Goal: Information Seeking & Learning: Compare options

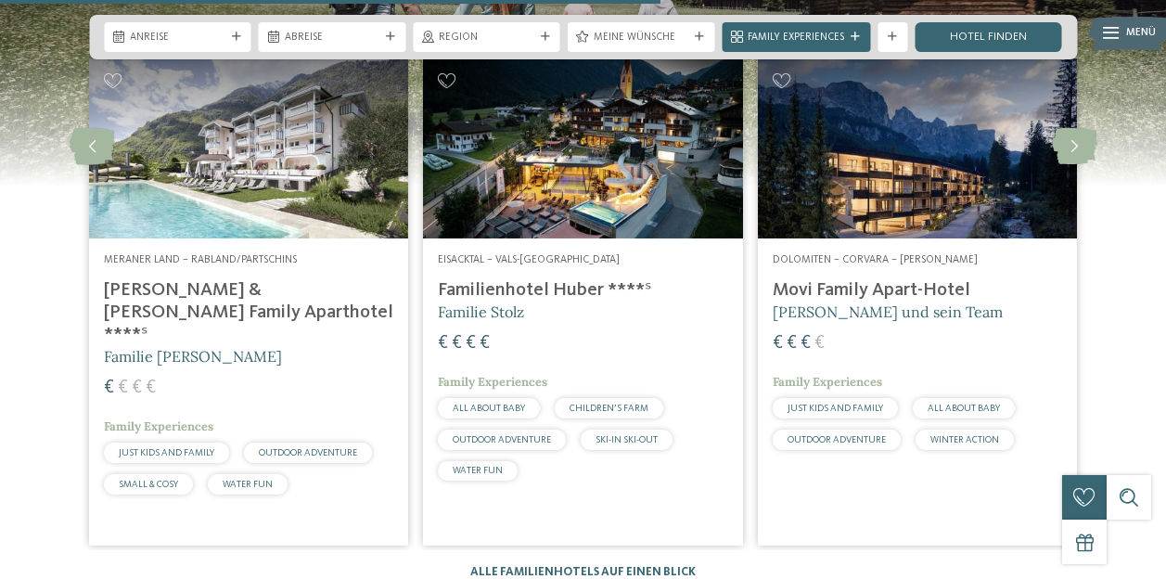
scroll to position [3818, 0]
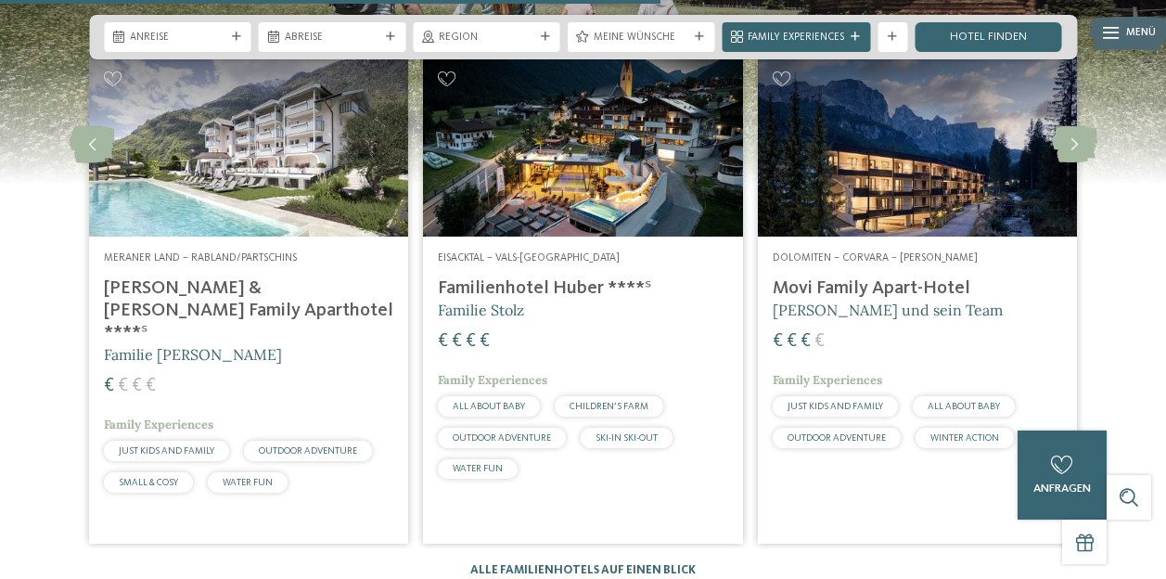
click at [962, 277] on h4 "Movi Family Apart-Hotel" at bounding box center [917, 288] width 289 height 22
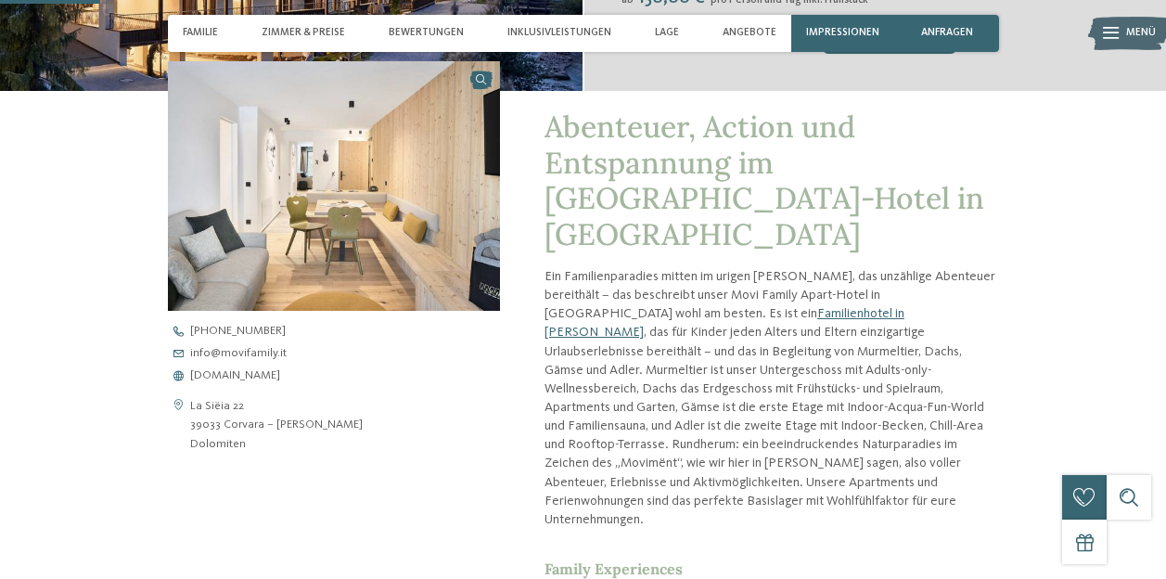
scroll to position [474, 0]
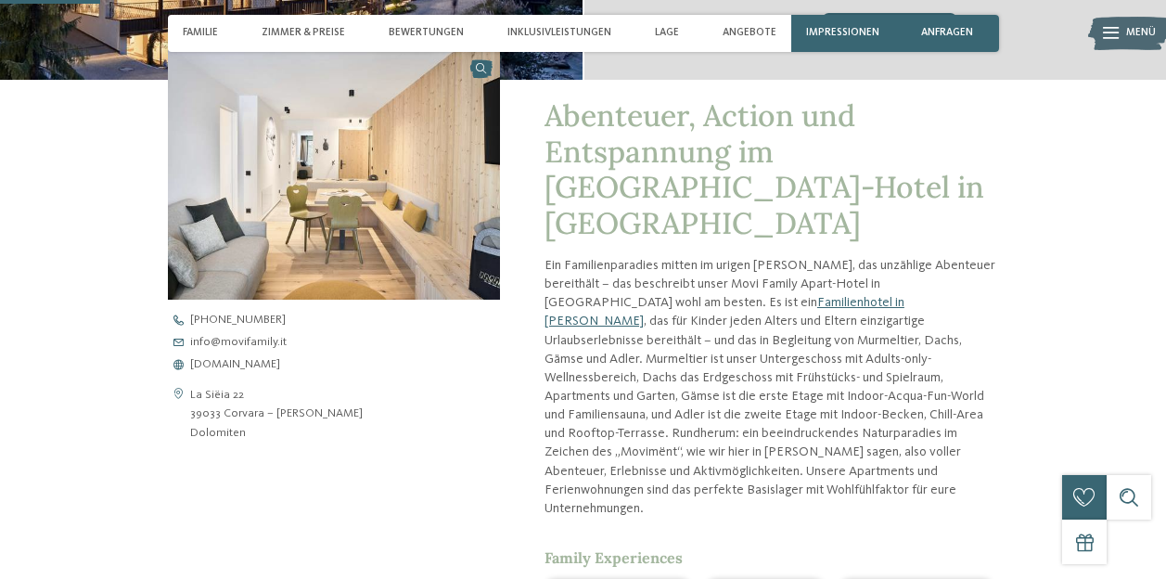
click at [219, 369] on span "www.movifamily.it" at bounding box center [235, 365] width 90 height 12
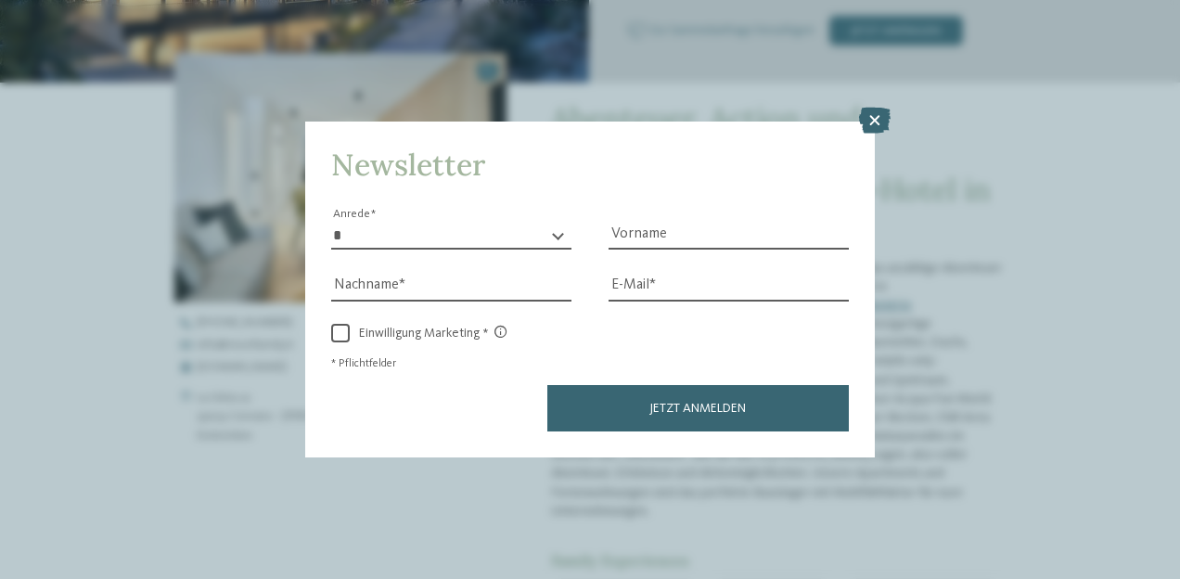
click at [39, 132] on div "Newsletter * **** **** ******* ****** Anrede Vorname Nachname Link" at bounding box center [590, 289] width 1180 height 579
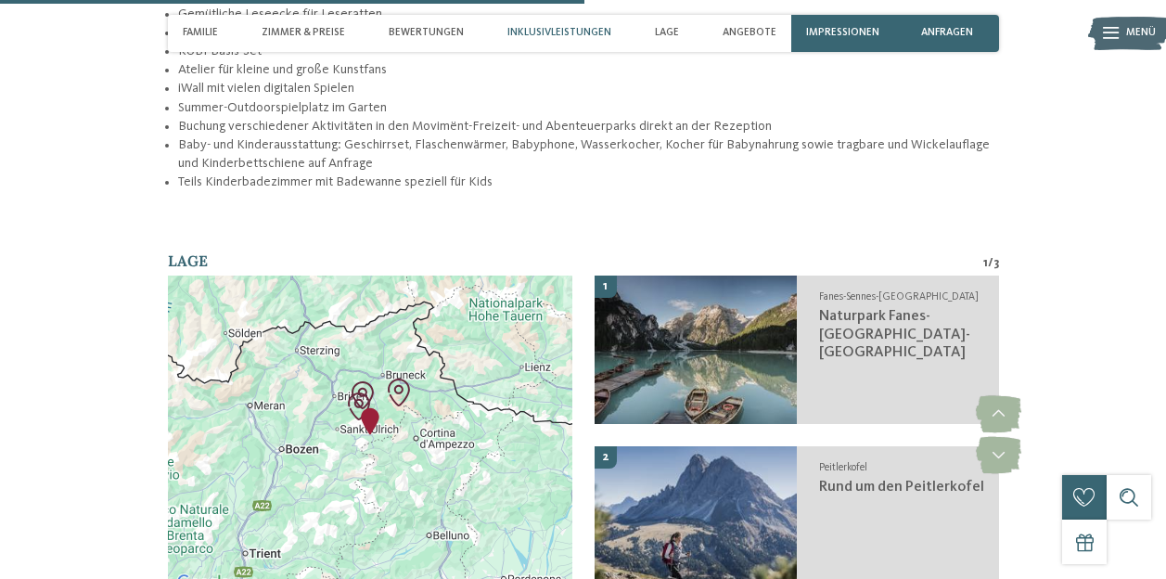
scroll to position [2766, 0]
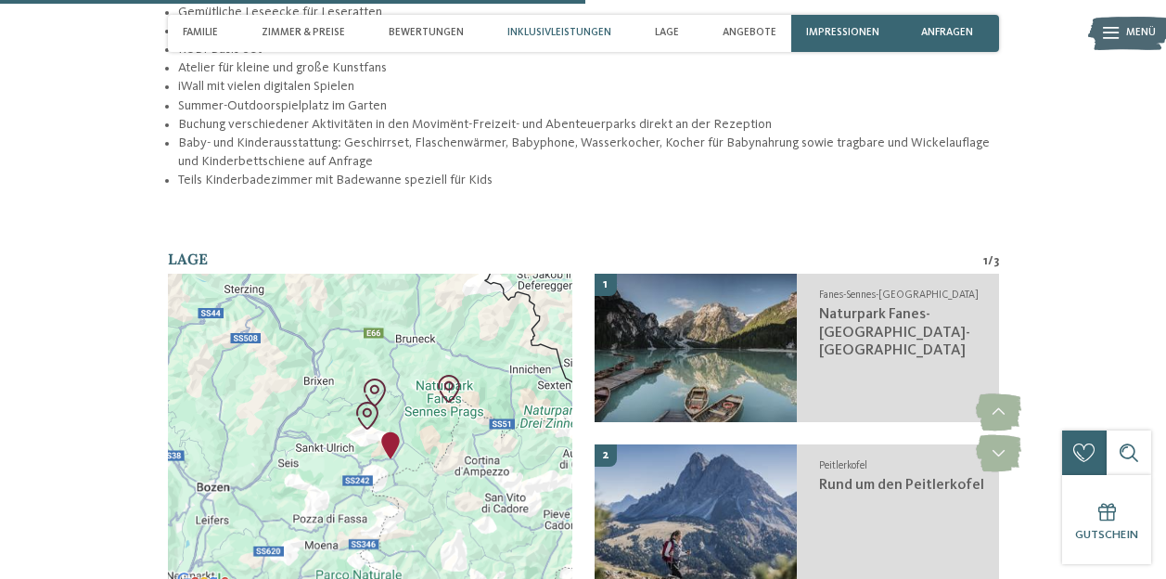
click at [849, 307] on span "Naturpark Fanes-Sennes-Prags" at bounding box center [894, 332] width 151 height 50
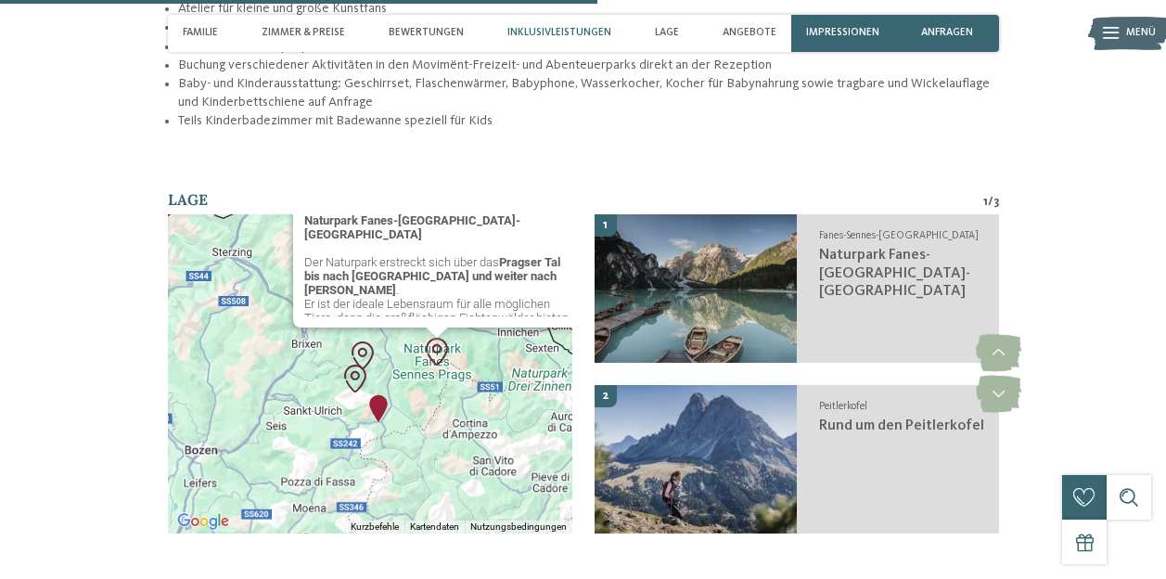
scroll to position [2826, 0]
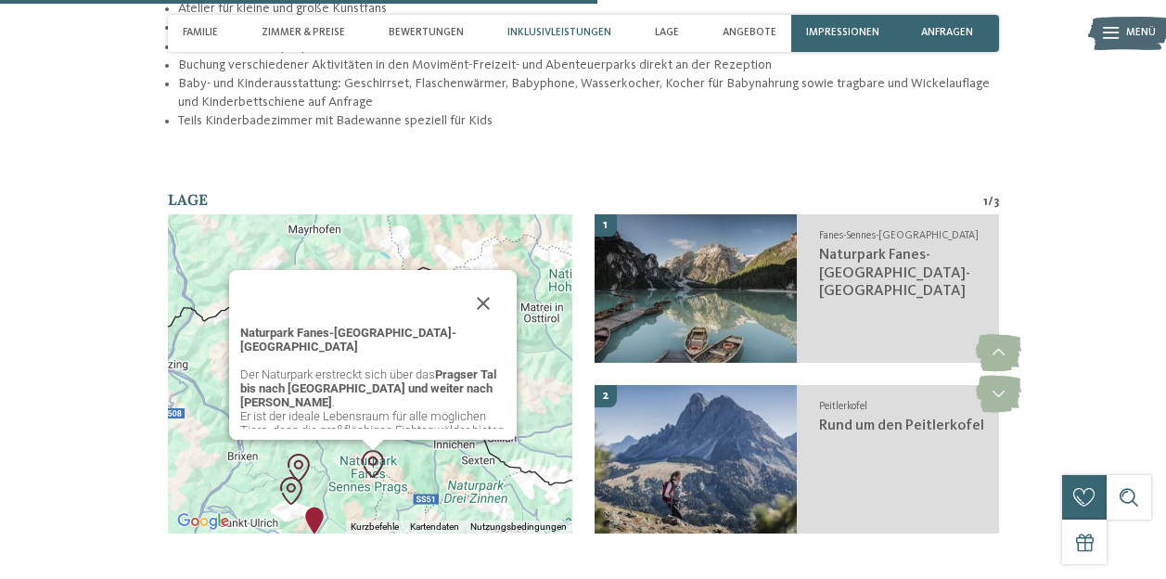
click at [379, 443] on img "Naturpark Fanes-Sennes-Prags" at bounding box center [373, 464] width 43 height 43
click at [371, 443] on img "Naturpark Fanes-Sennes-Prags" at bounding box center [373, 464] width 43 height 43
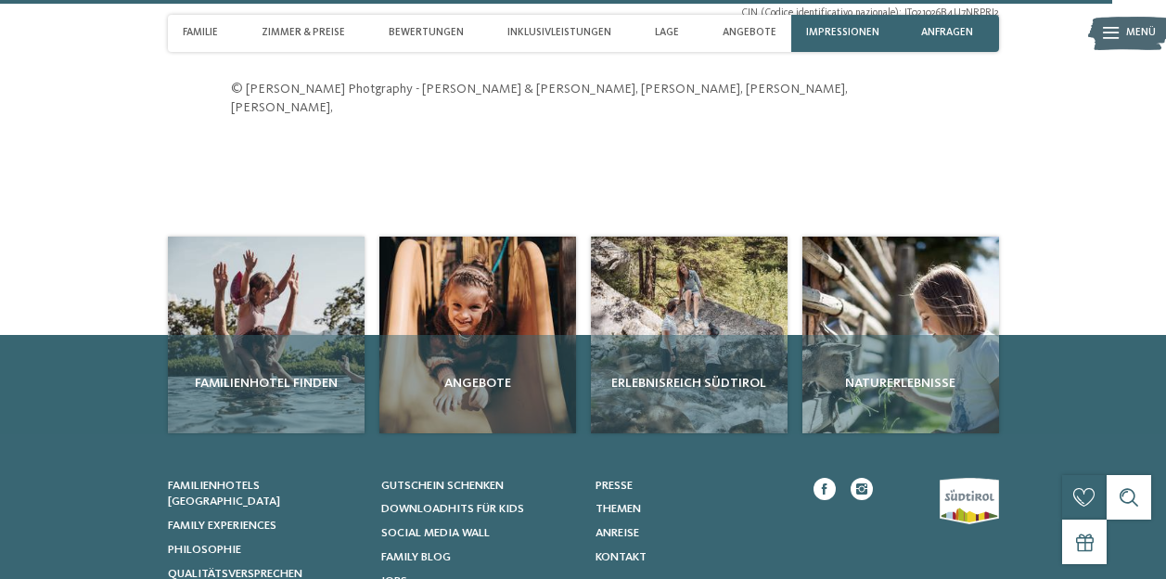
scroll to position [5259, 0]
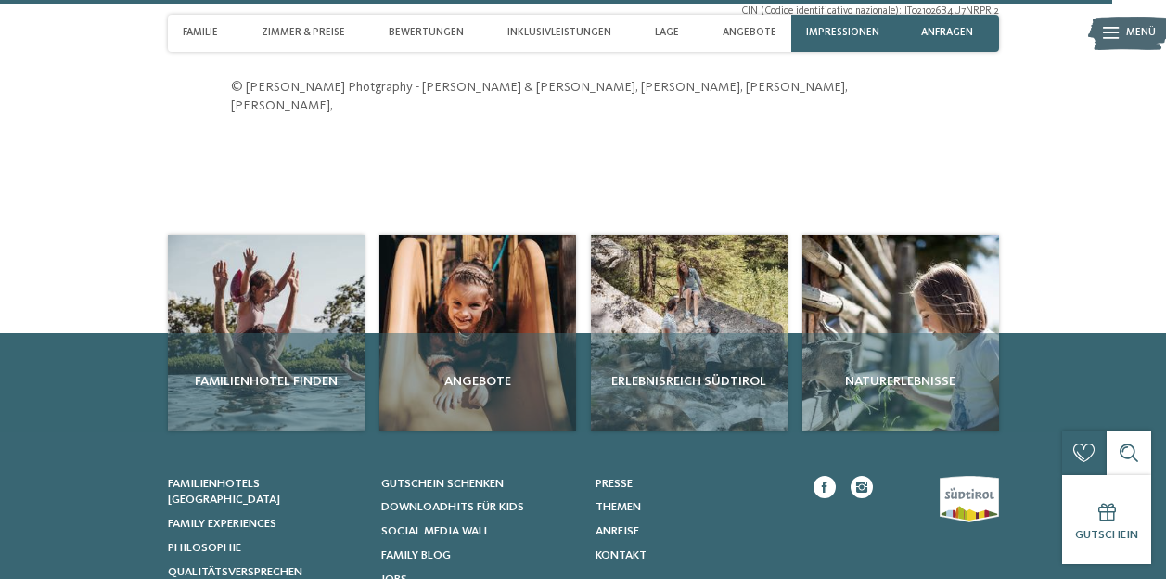
click at [211, 372] on span "Familienhotel finden" at bounding box center [266, 381] width 182 height 19
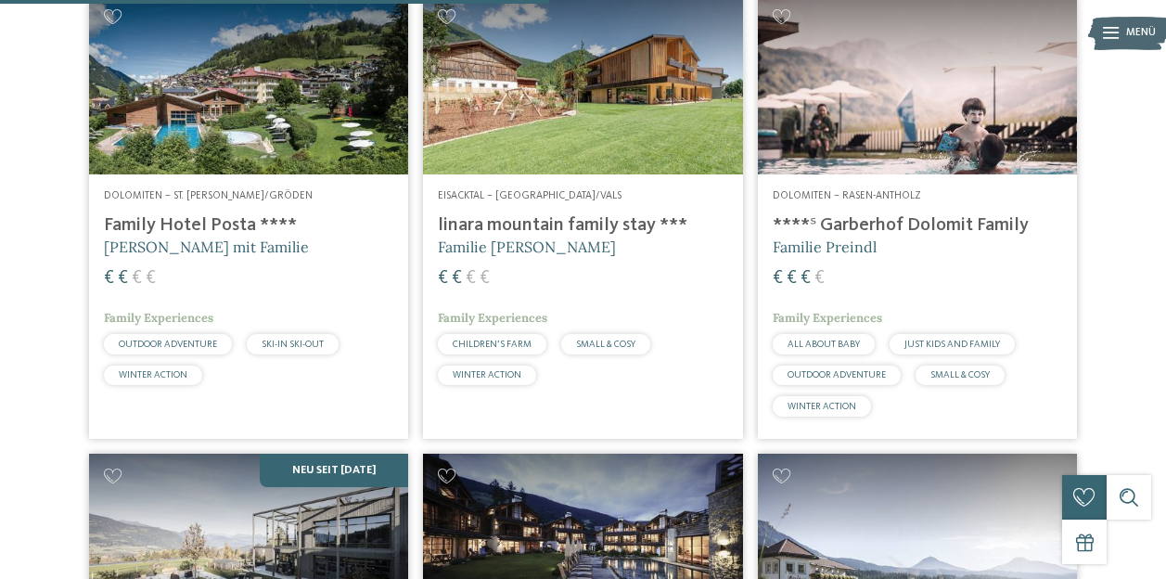
scroll to position [2334, 0]
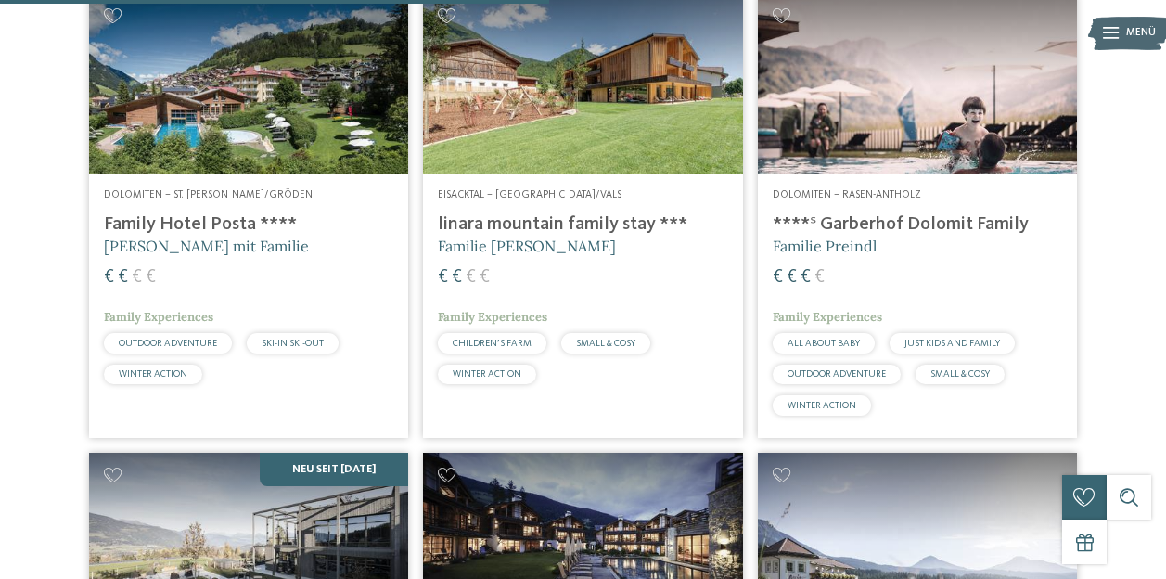
click at [496, 236] on h4 "linara mountain family stay ***" at bounding box center [582, 224] width 289 height 22
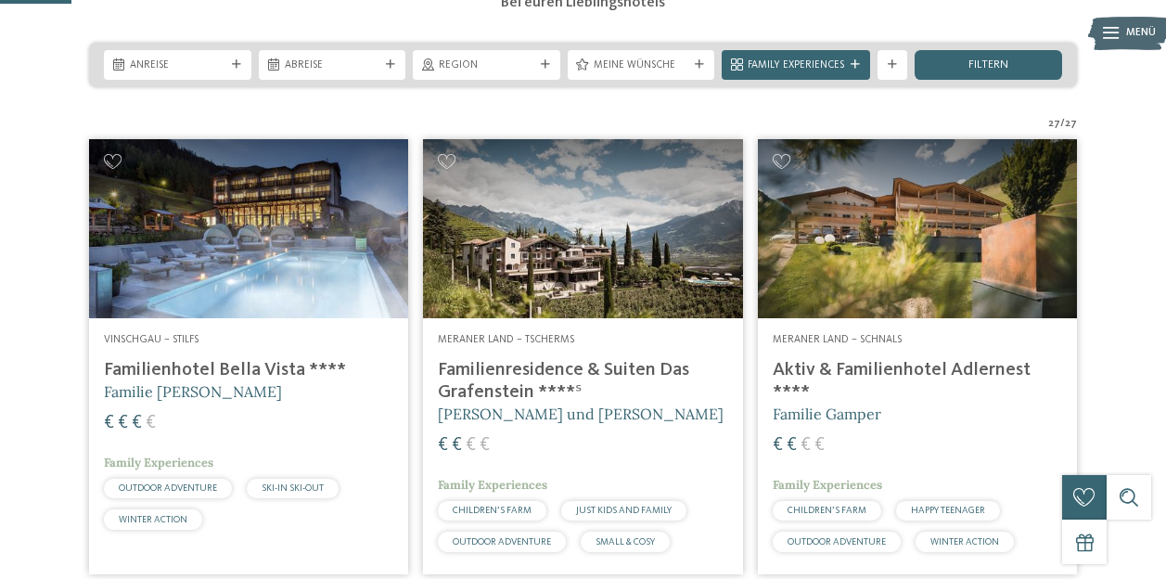
scroll to position [303, 0]
click at [820, 404] on h4 "Aktiv & Familienhotel Adlernest ****" at bounding box center [917, 381] width 289 height 45
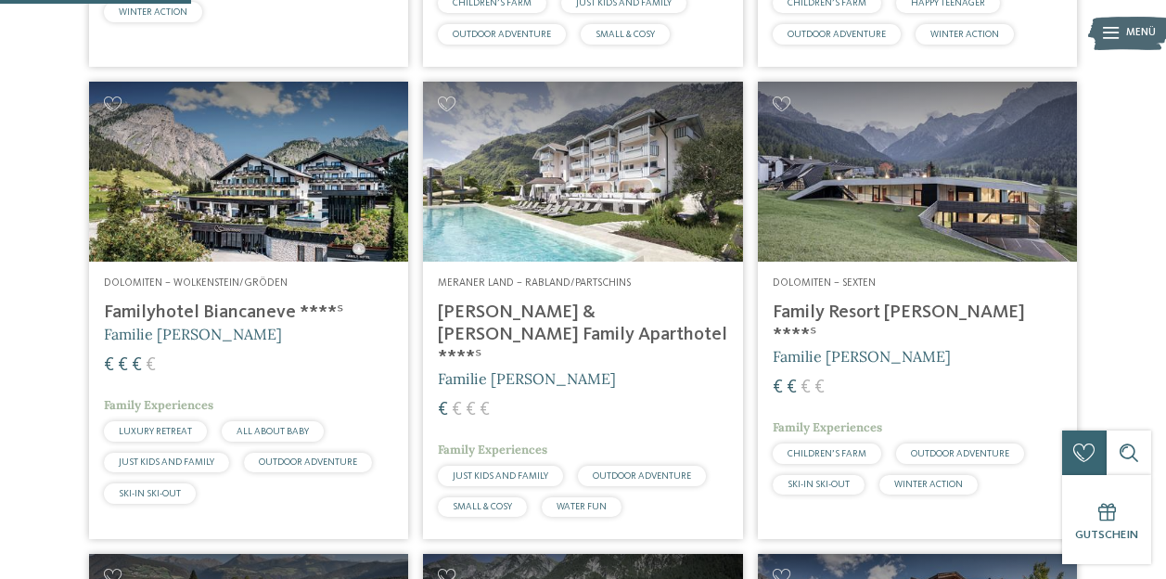
scroll to position [820, 0]
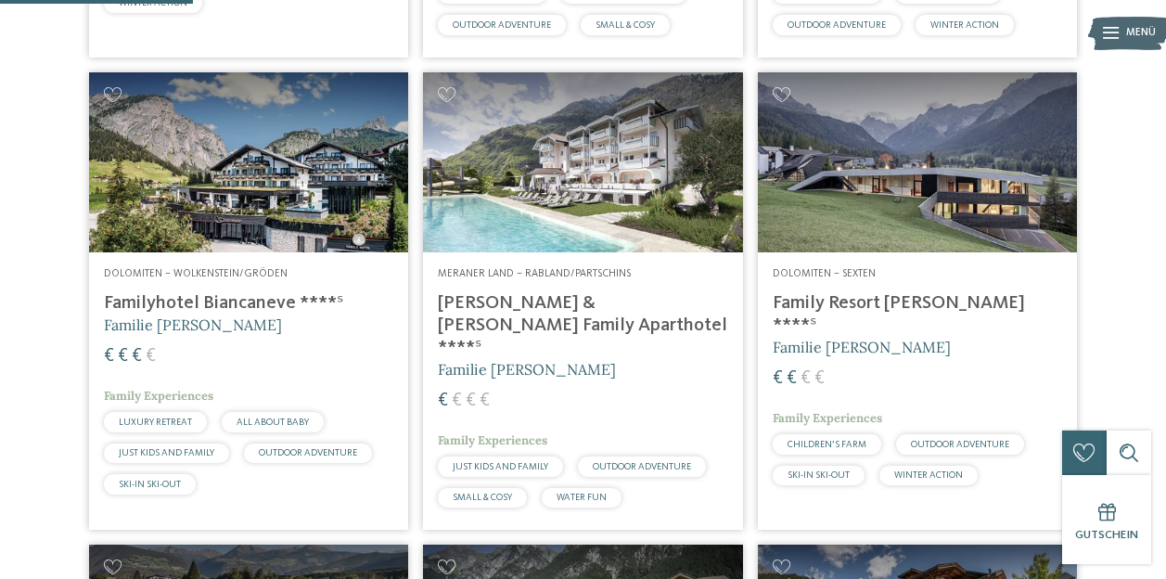
click at [834, 332] on h4 "Family Resort Rainer ****ˢ" at bounding box center [917, 314] width 289 height 45
click at [804, 356] on span "Familie Rainer" at bounding box center [862, 347] width 178 height 19
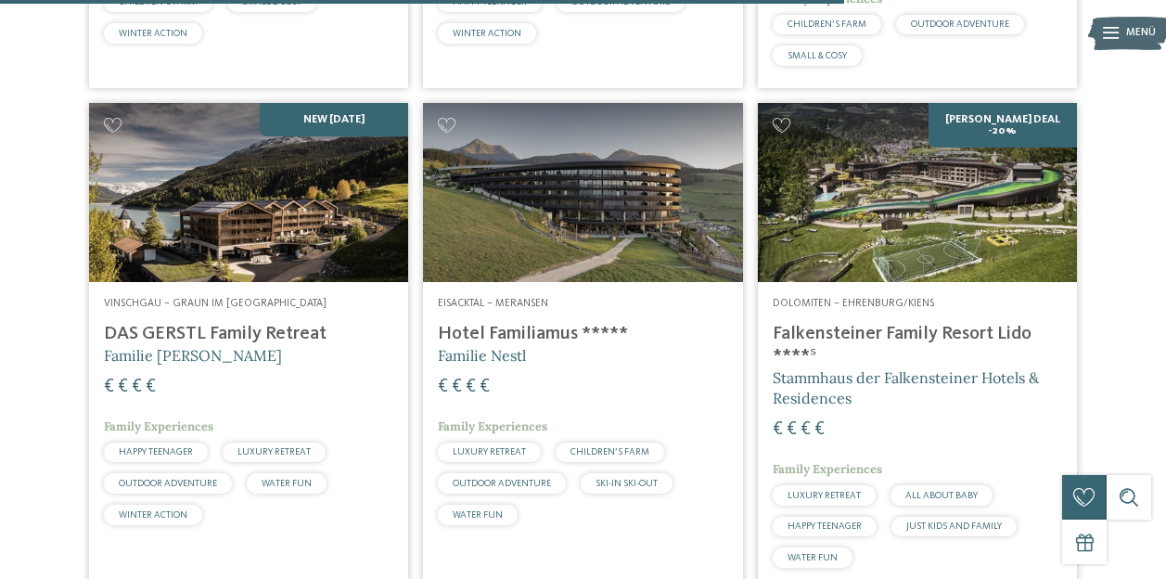
scroll to position [3595, 0]
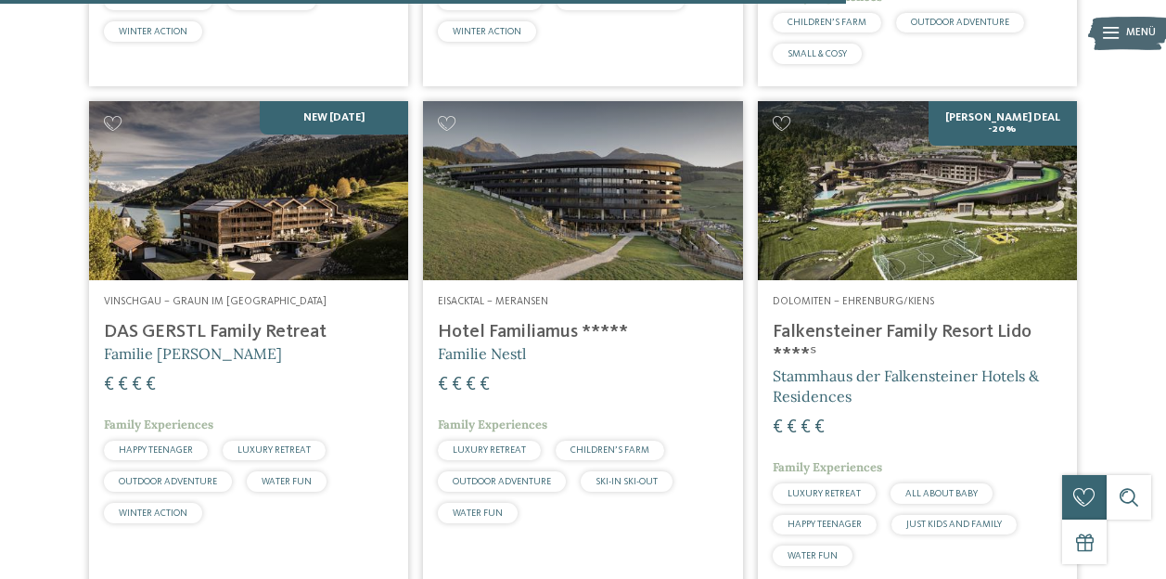
click at [498, 246] on img at bounding box center [582, 191] width 319 height 180
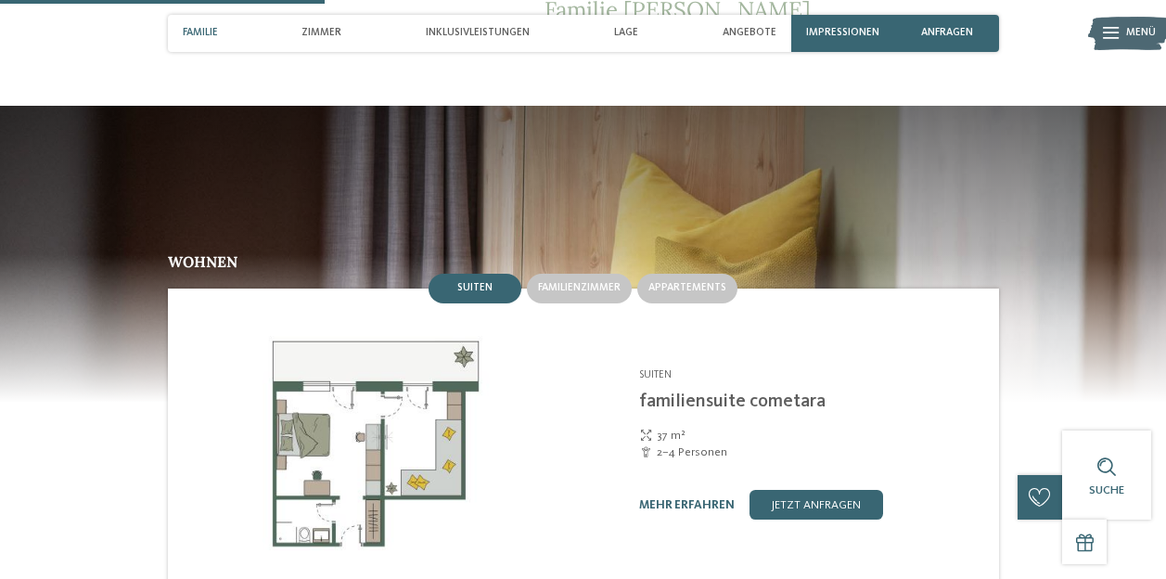
scroll to position [1402, 0]
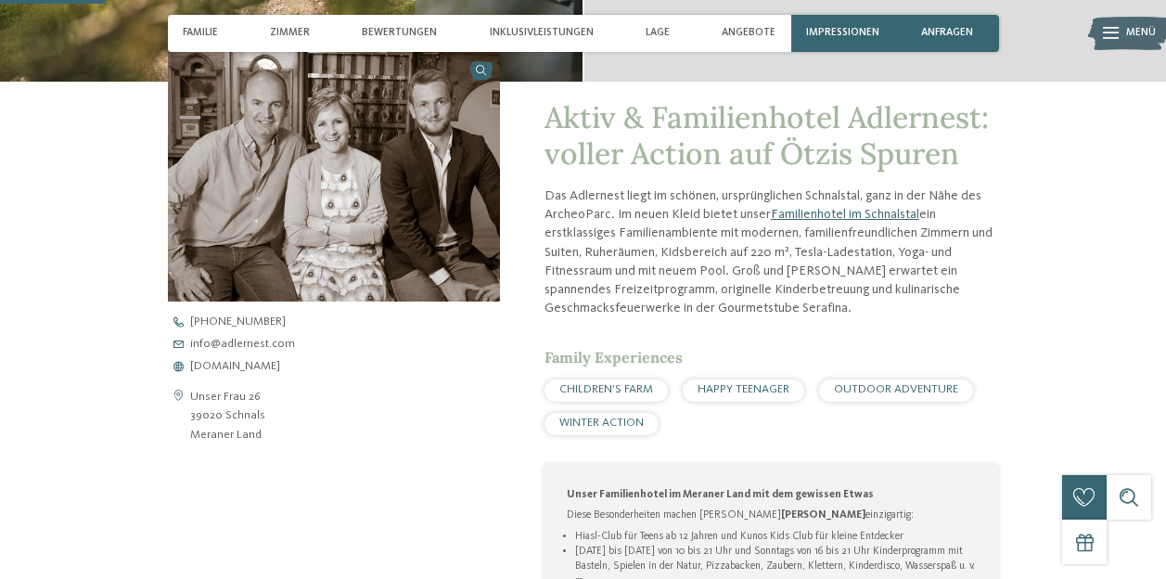
scroll to position [473, 0]
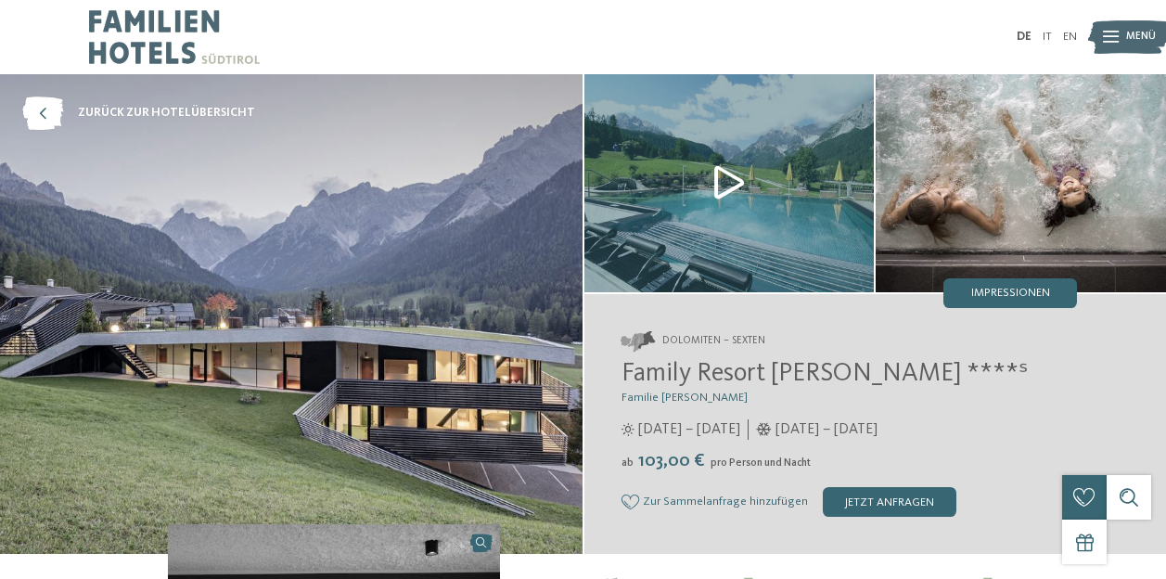
click at [681, 253] on img at bounding box center [729, 183] width 290 height 218
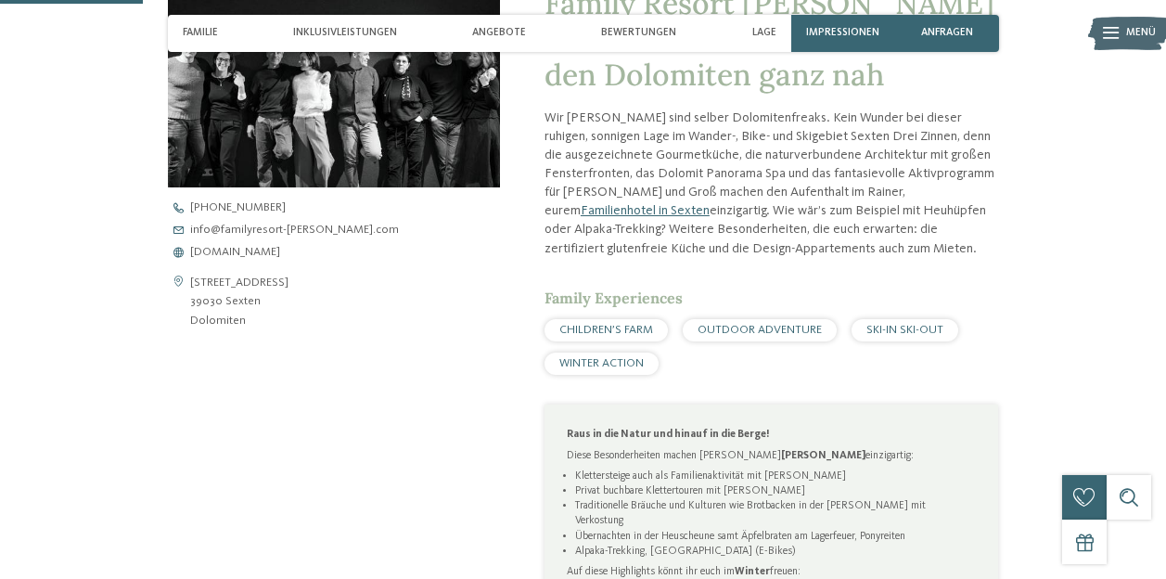
scroll to position [593, 0]
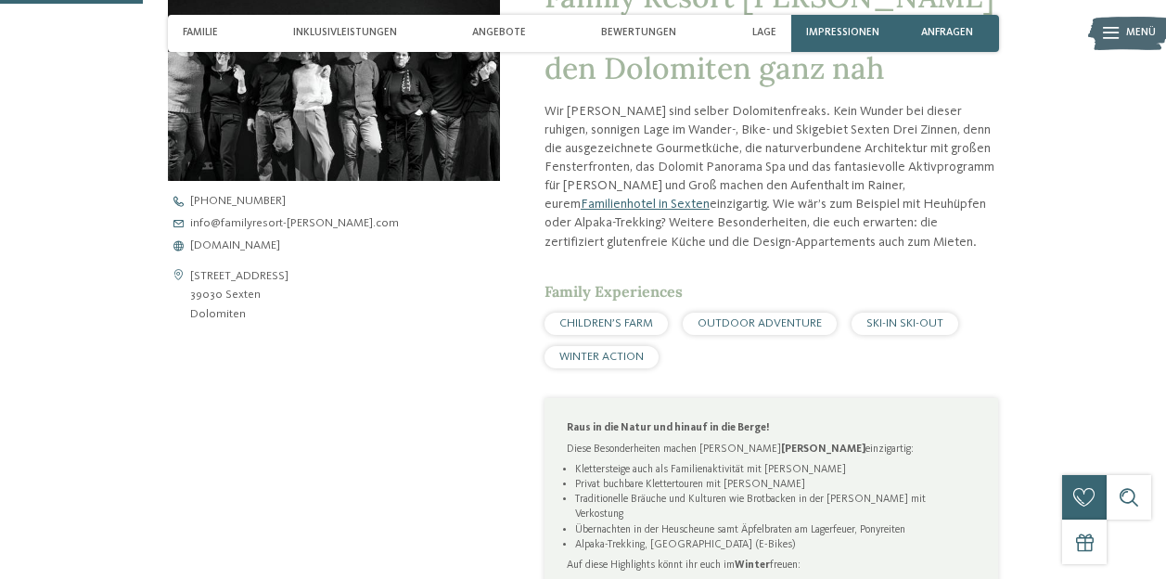
click at [241, 248] on span "[DOMAIN_NAME]" at bounding box center [235, 246] width 90 height 12
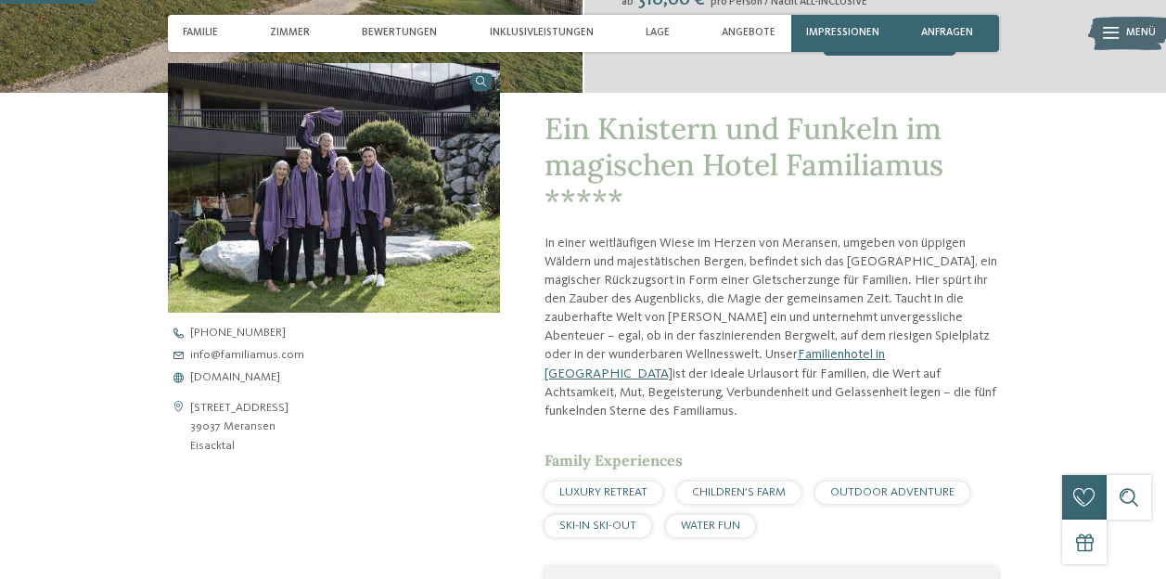
scroll to position [474, 0]
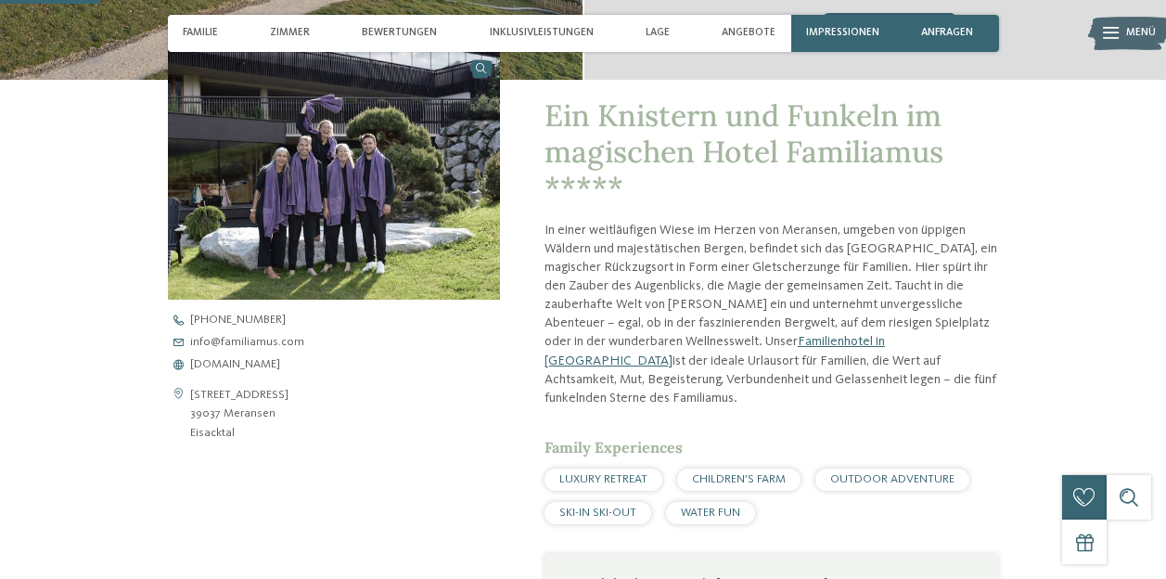
click at [245, 369] on span "[DOMAIN_NAME]" at bounding box center [235, 365] width 90 height 12
